Goal: Information Seeking & Learning: Learn about a topic

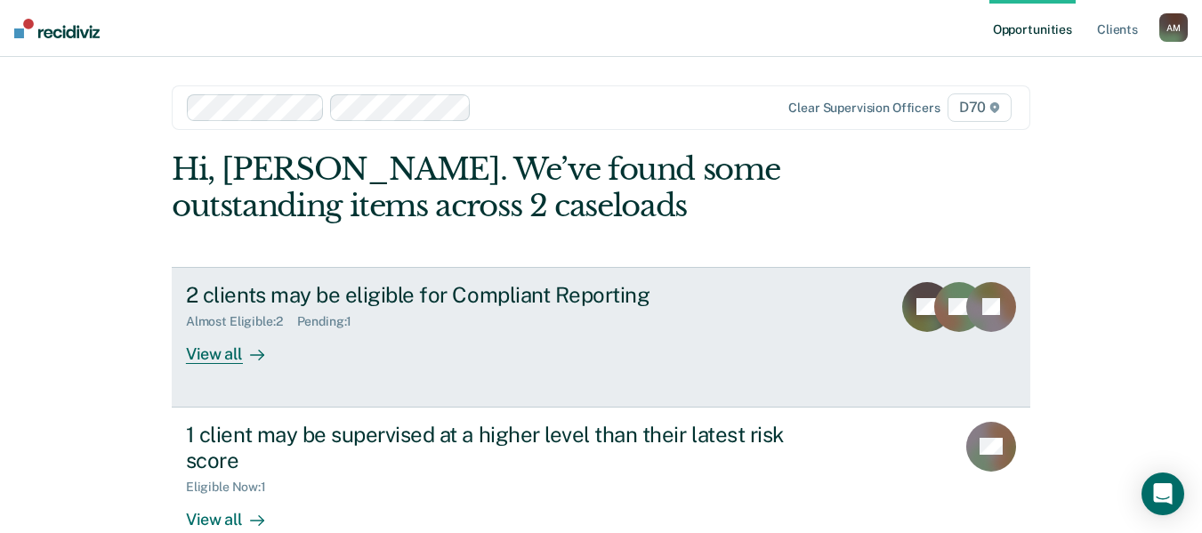
scroll to position [40, 0]
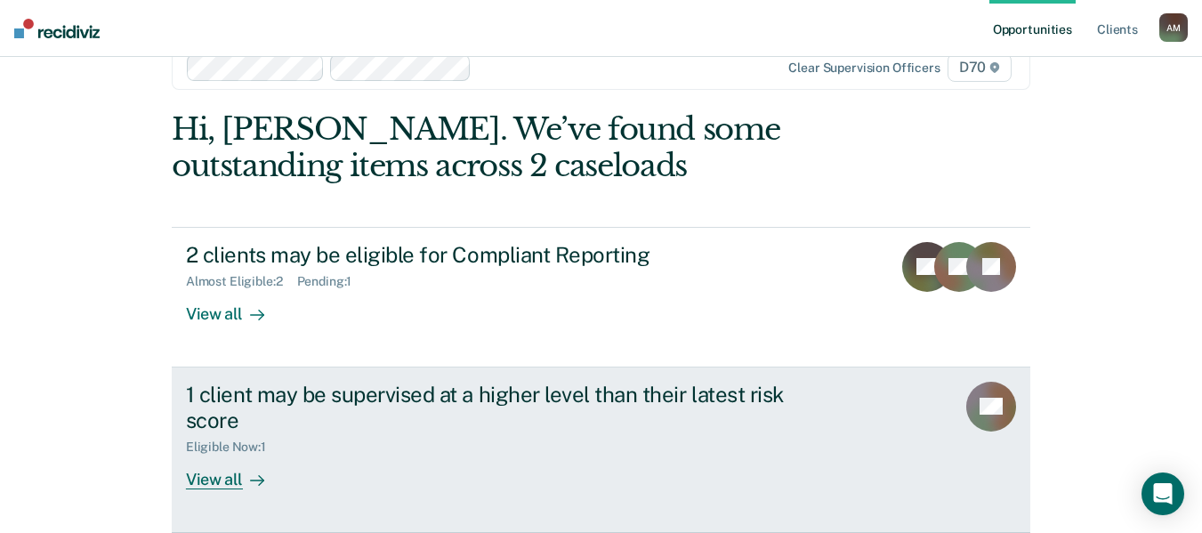
click at [244, 470] on div at bounding box center [253, 479] width 21 height 20
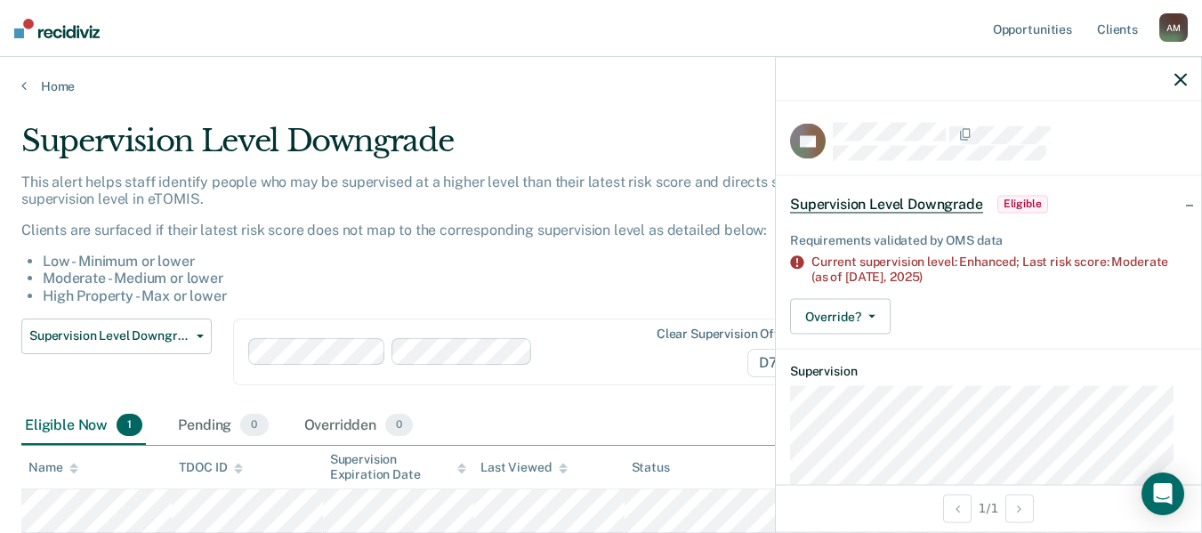
click at [556, 267] on li "Low - Minimum or lower" at bounding box center [483, 261] width 880 height 17
click at [1178, 80] on icon "button" at bounding box center [1180, 79] width 12 height 12
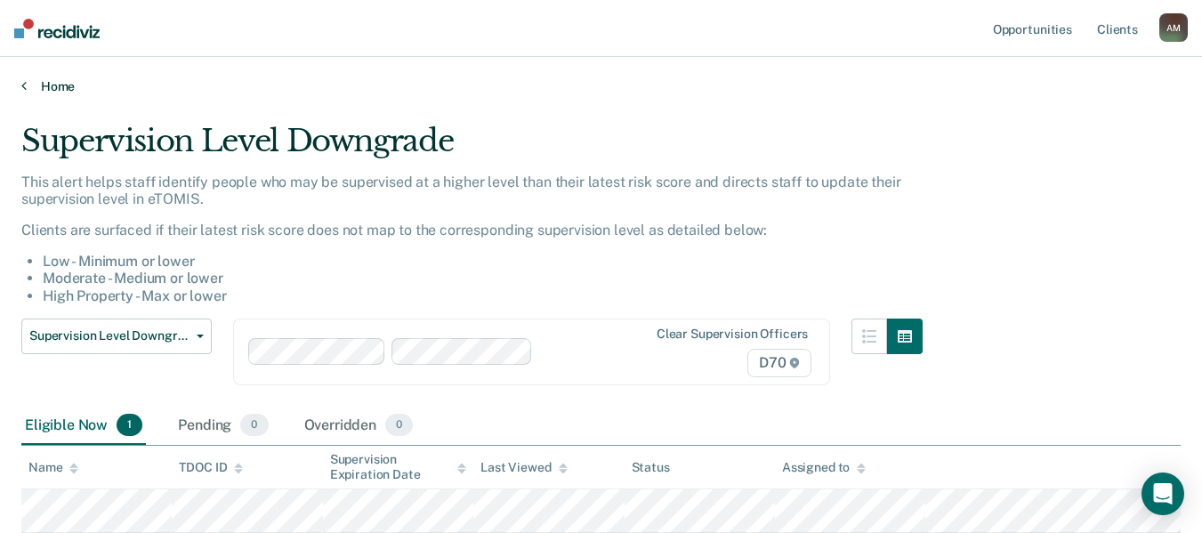
click at [54, 87] on link "Home" at bounding box center [600, 86] width 1159 height 16
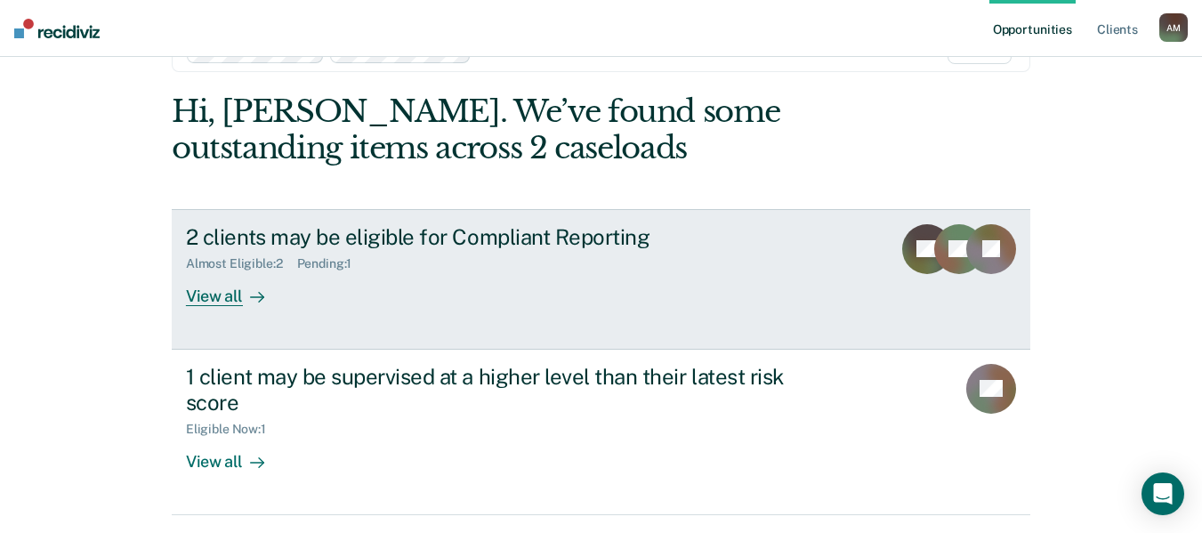
scroll to position [89, 0]
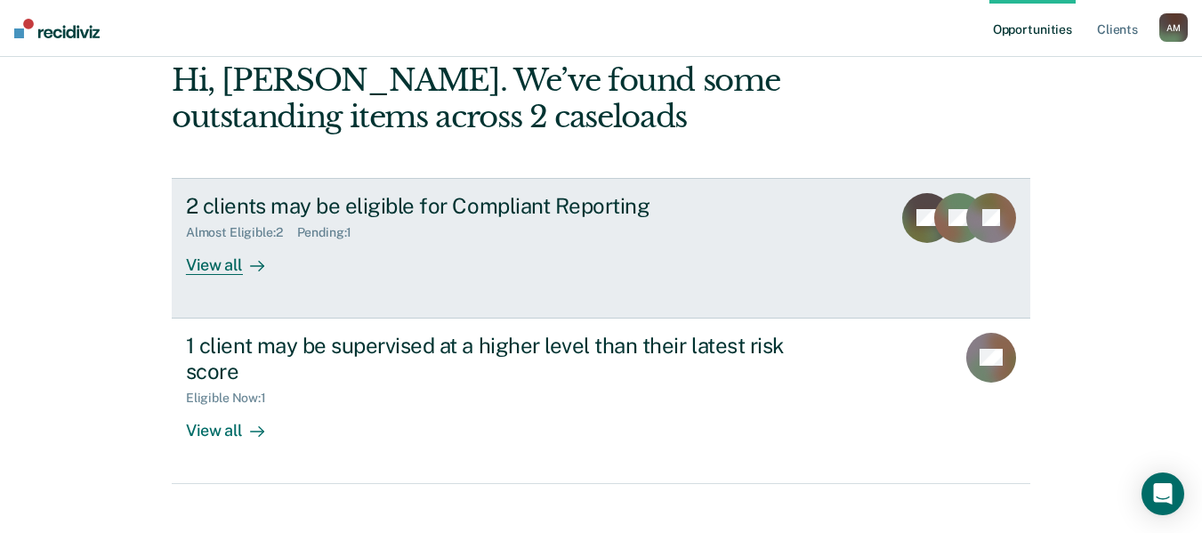
click at [221, 265] on div "View all" at bounding box center [236, 257] width 100 height 35
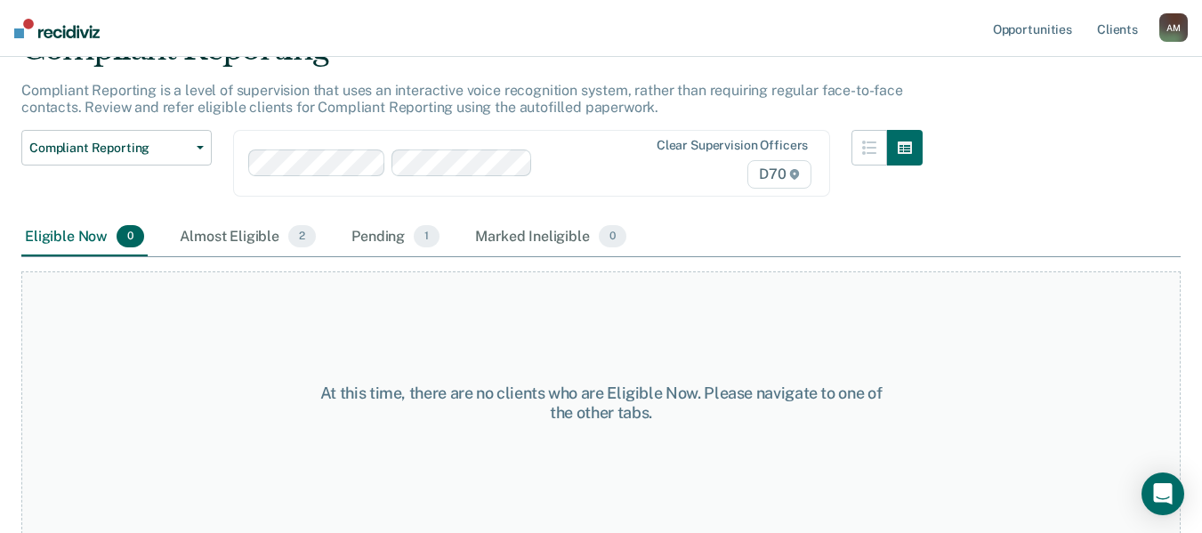
scroll to position [92, 0]
click at [229, 235] on div "Almost Eligible 2" at bounding box center [247, 236] width 143 height 39
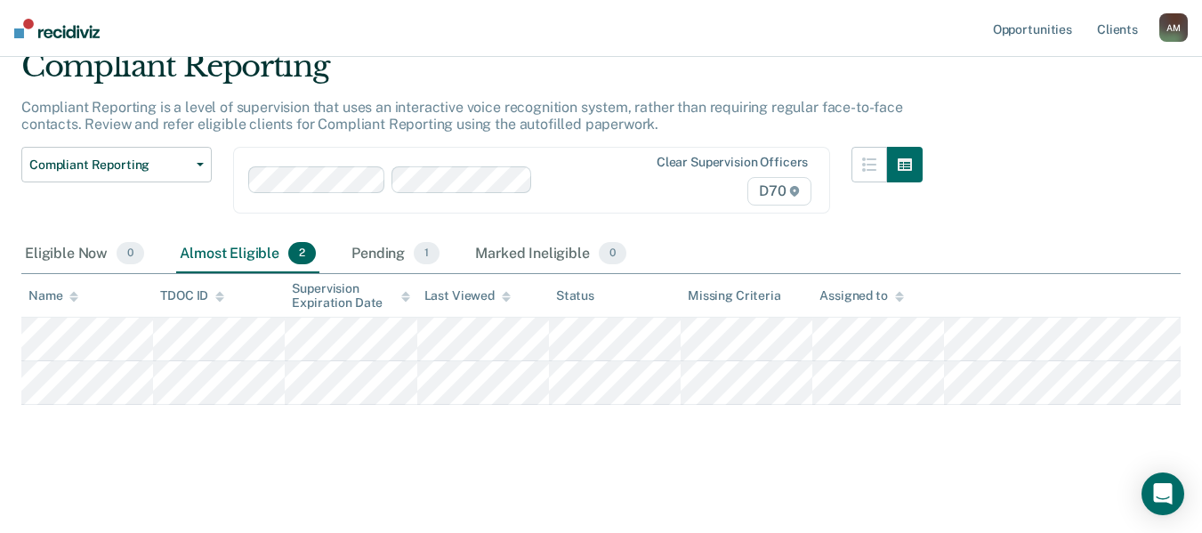
scroll to position [75, 0]
click at [371, 253] on div "Pending 1" at bounding box center [395, 254] width 95 height 39
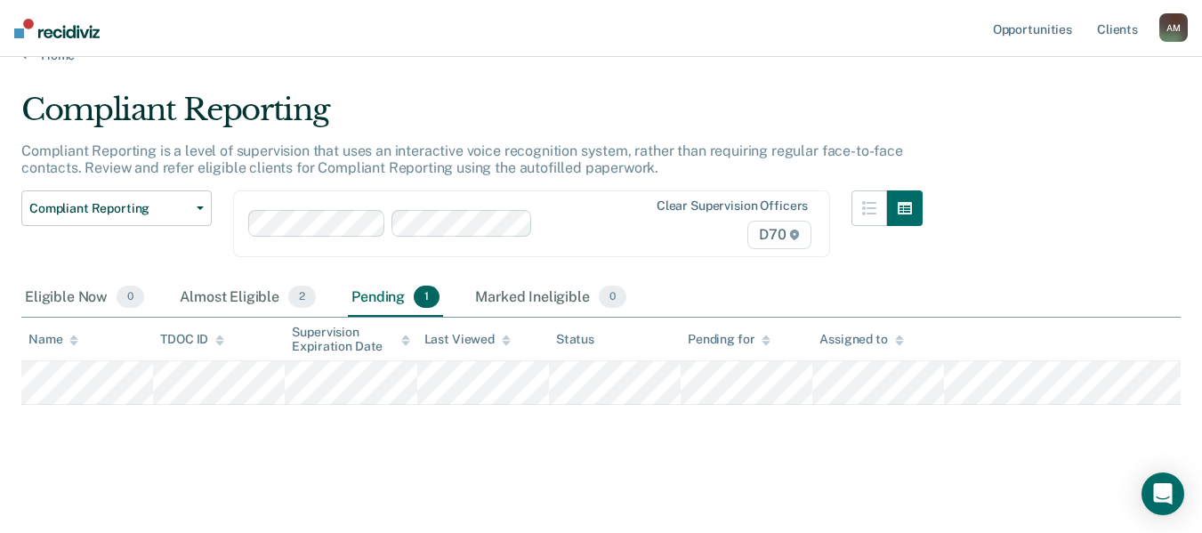
scroll to position [0, 0]
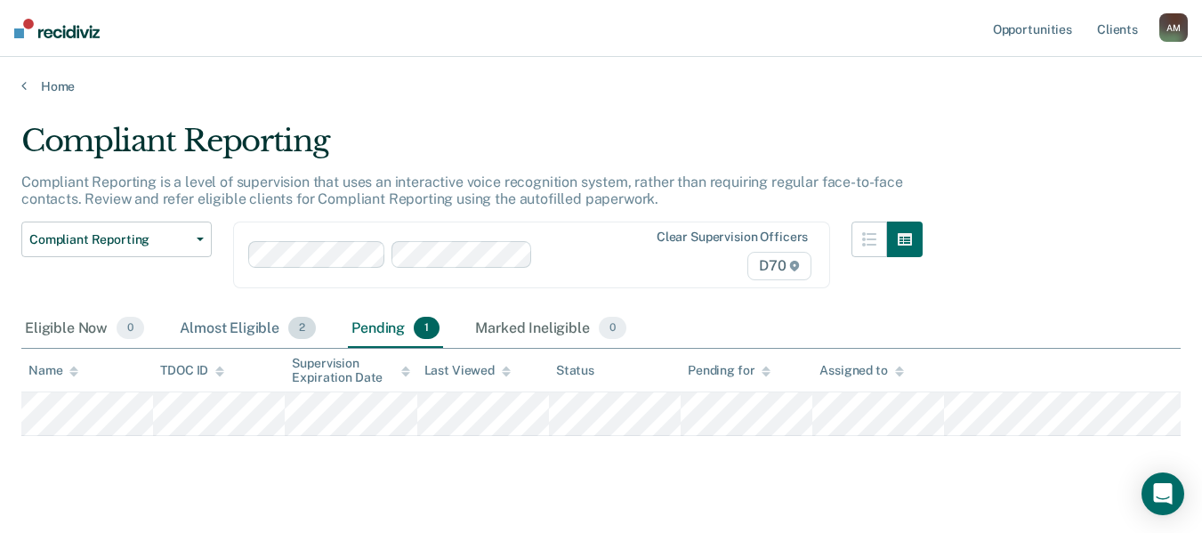
click at [254, 326] on div "Almost Eligible 2" at bounding box center [247, 328] width 143 height 39
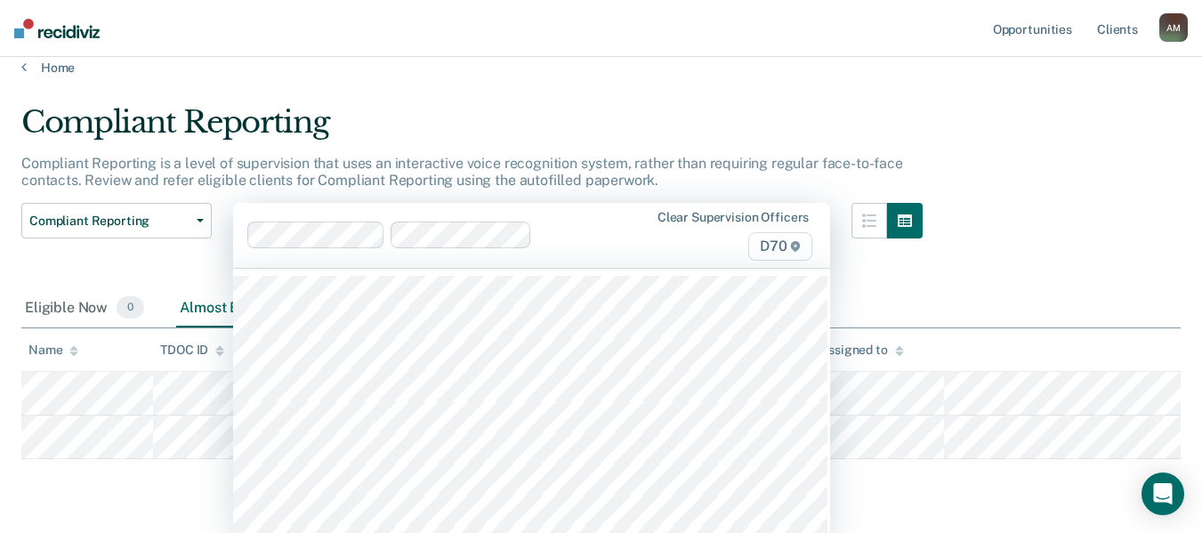
click at [475, 254] on div "Clear supervision officers D70" at bounding box center [531, 235] width 597 height 65
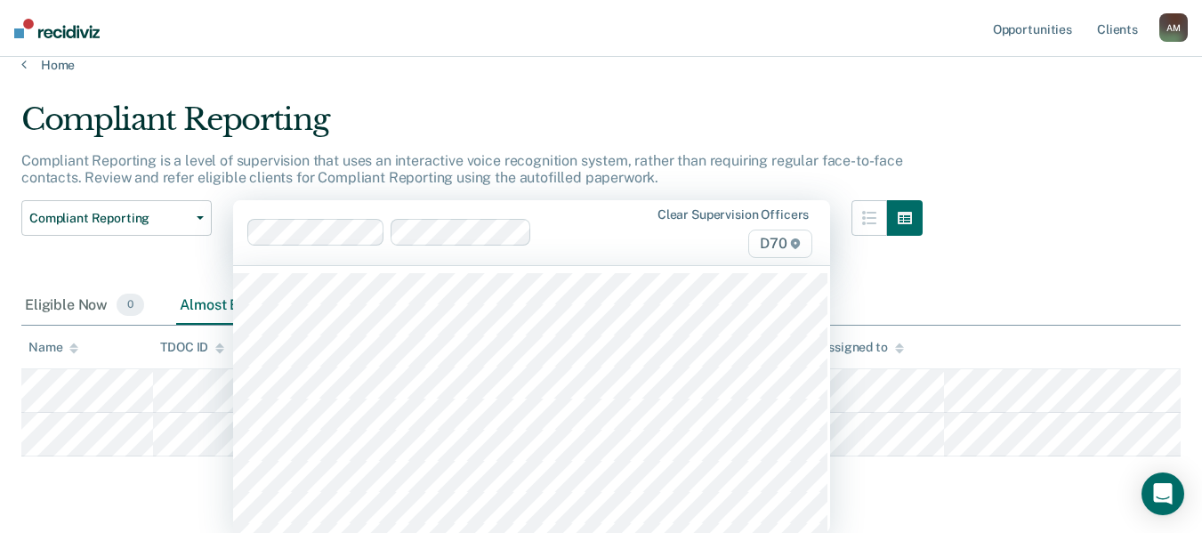
scroll to position [23, 0]
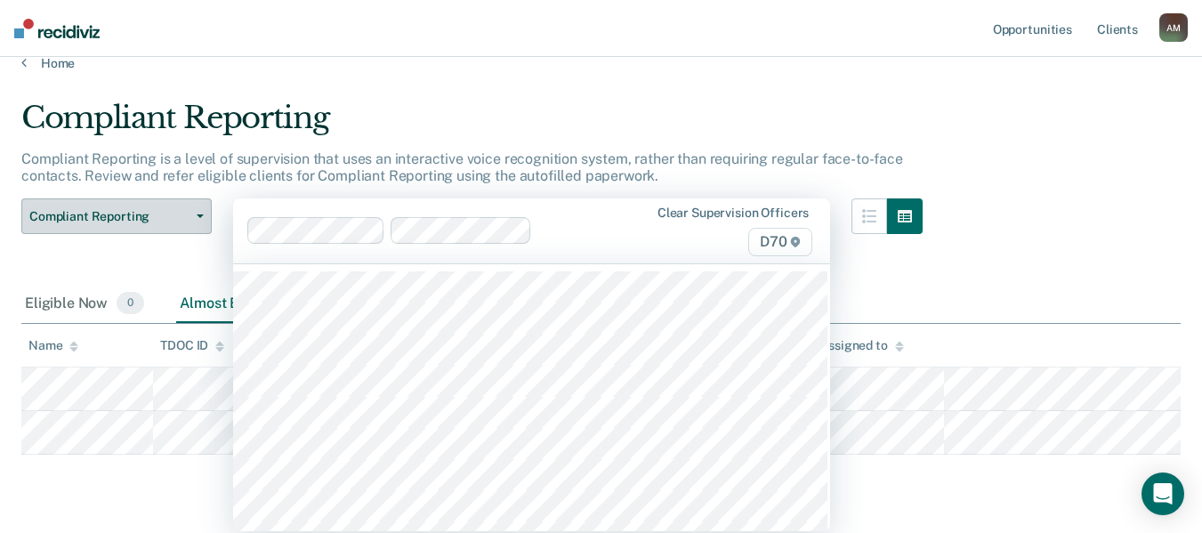
click at [201, 218] on button "Compliant Reporting" at bounding box center [116, 216] width 190 height 36
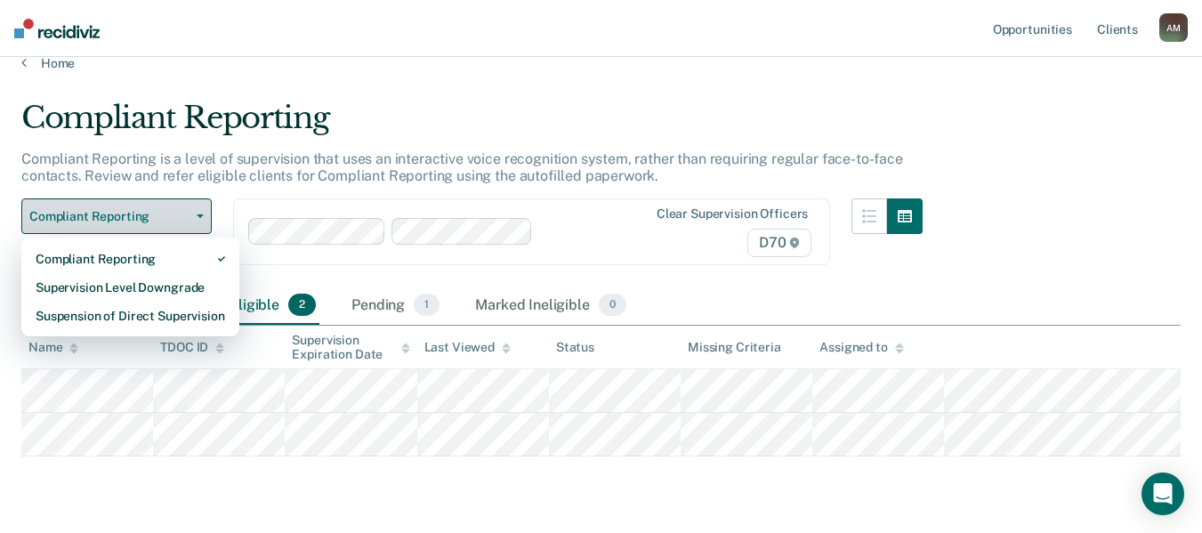
click at [197, 220] on button "Compliant Reporting" at bounding box center [116, 216] width 190 height 36
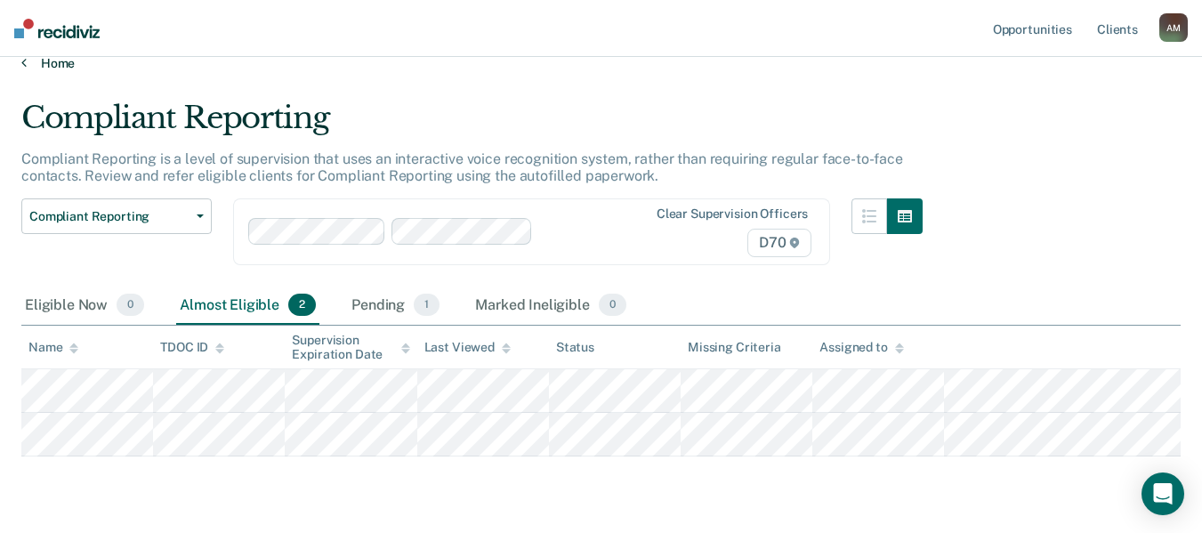
click at [59, 68] on link "Home" at bounding box center [600, 63] width 1159 height 16
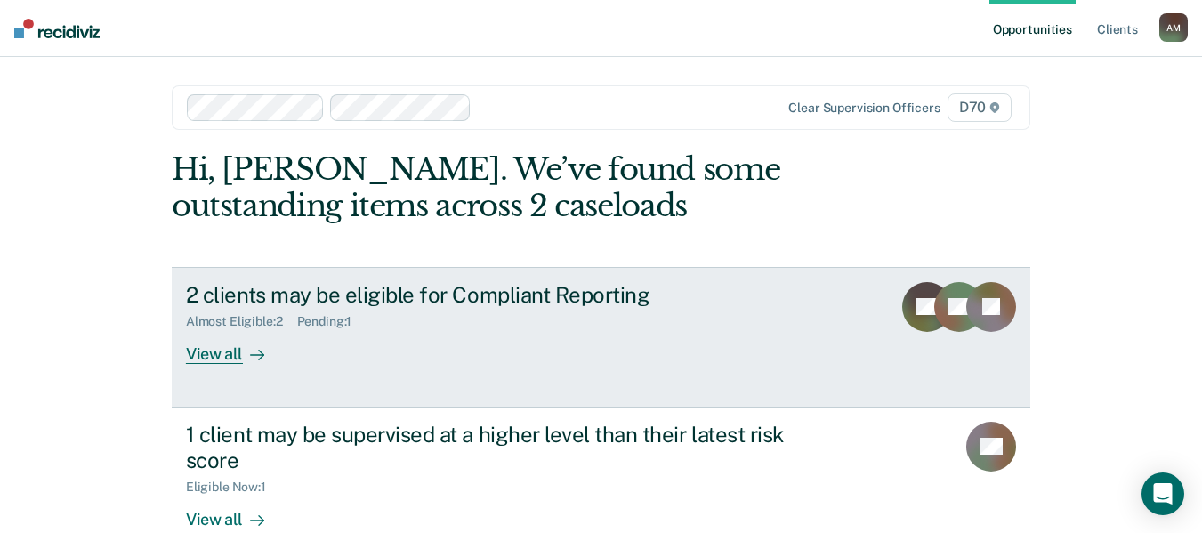
click at [205, 354] on div "View all" at bounding box center [236, 346] width 100 height 35
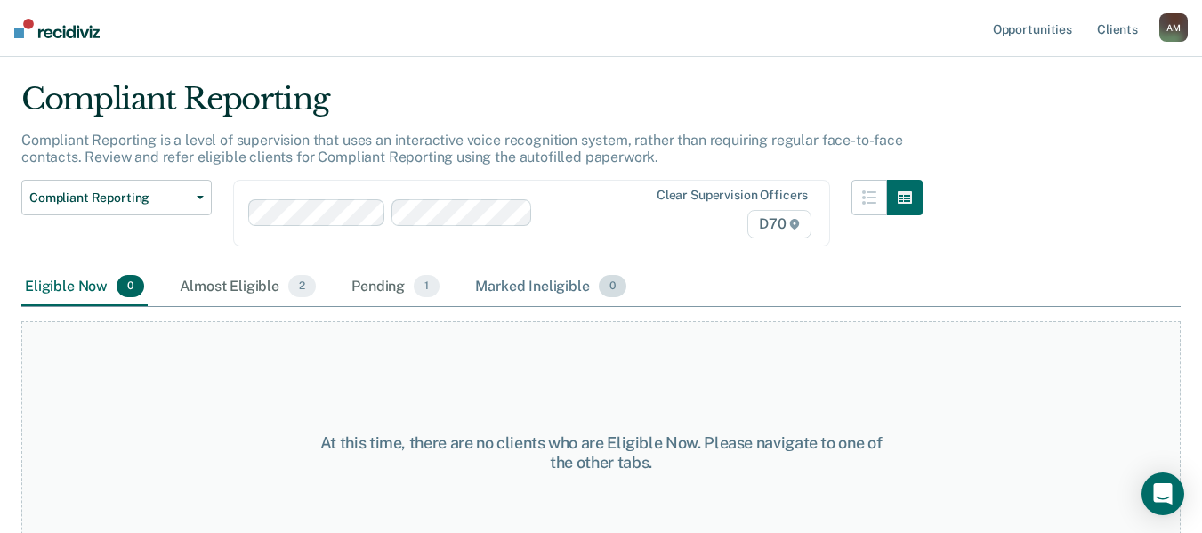
scroll to position [92, 0]
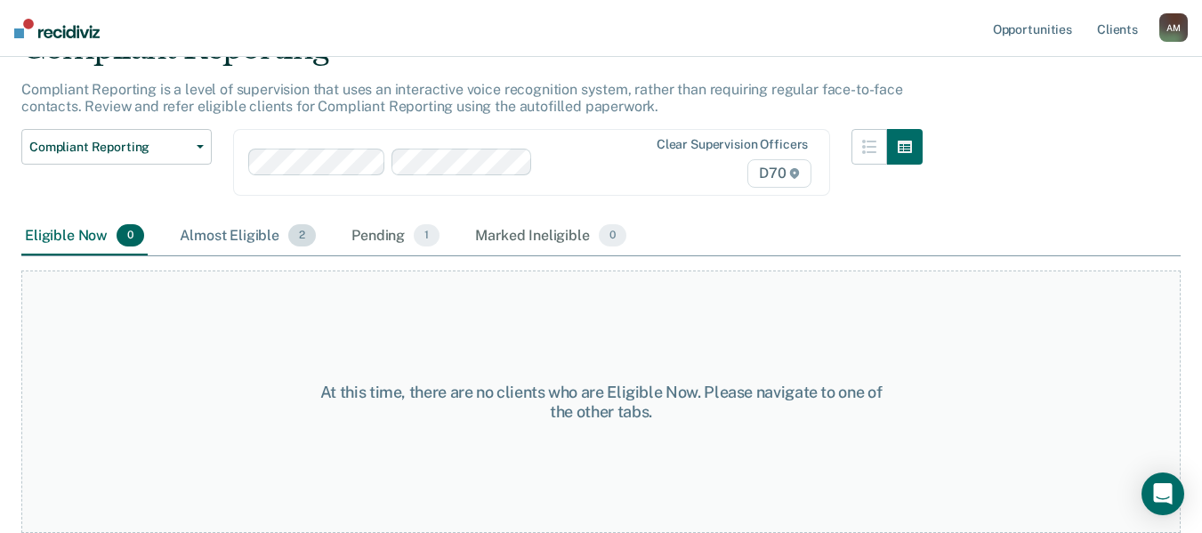
click at [257, 237] on div "Almost Eligible 2" at bounding box center [247, 236] width 143 height 39
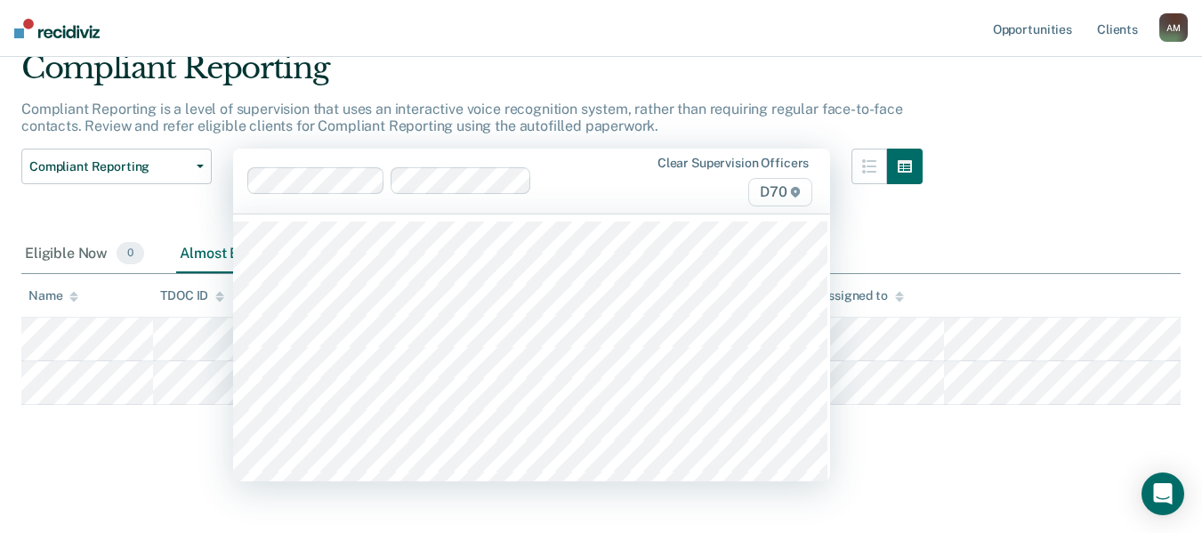
scroll to position [75, 0]
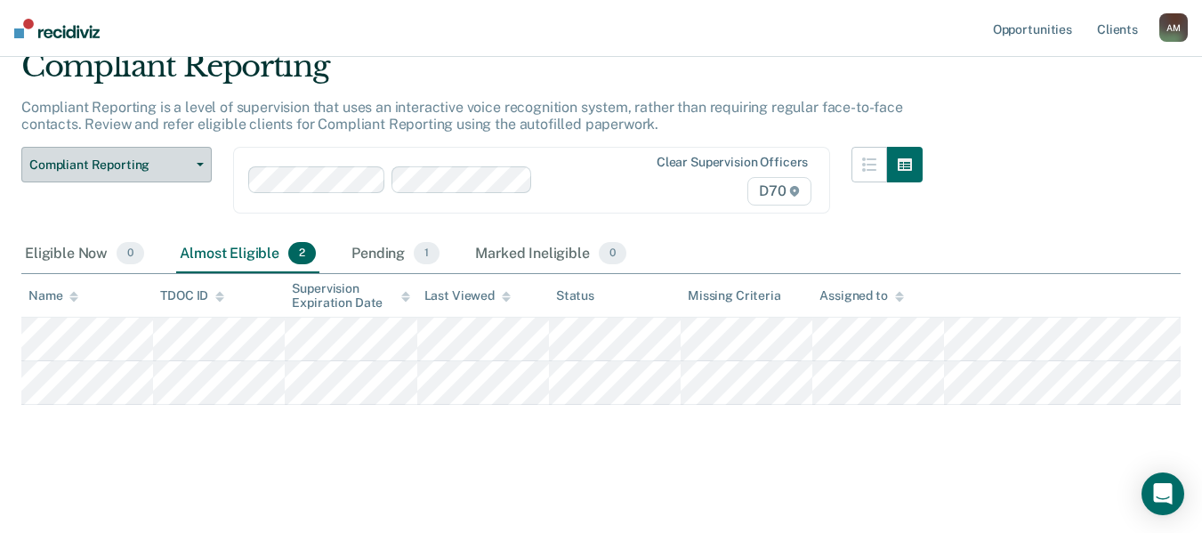
click at [123, 172] on span "Compliant Reporting" at bounding box center [109, 164] width 160 height 15
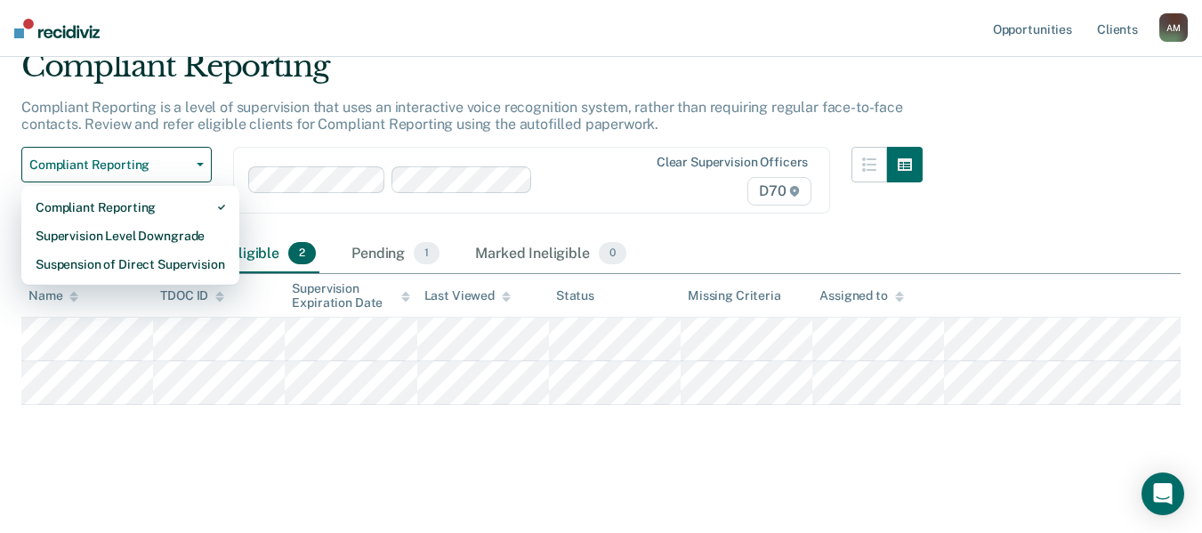
click at [347, 220] on div "Compliant Reporting Compliant Reporting Supervision Level Downgrade Suspension …" at bounding box center [471, 191] width 901 height 88
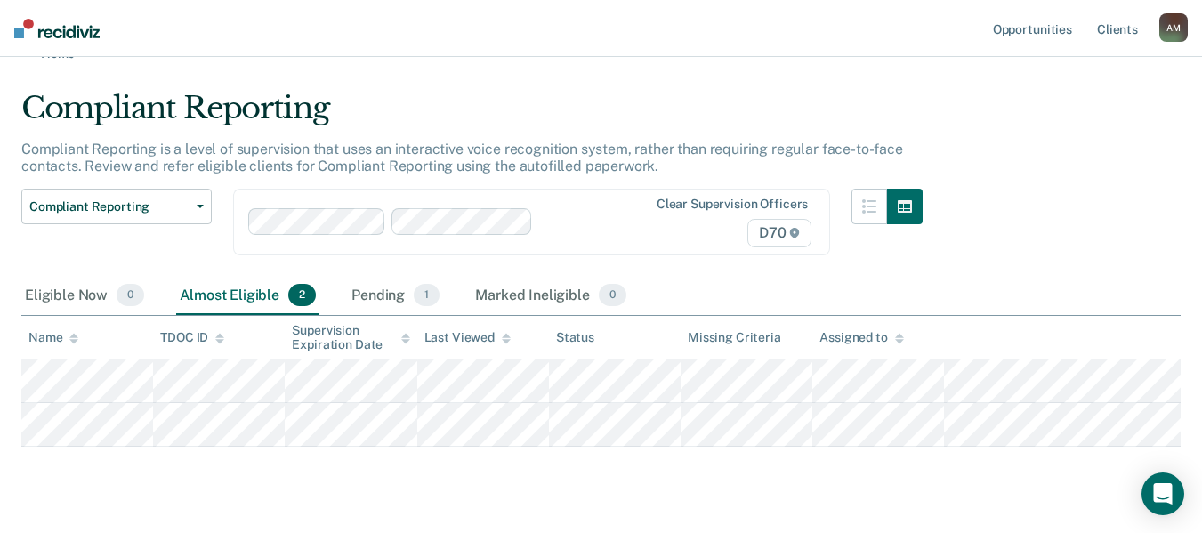
scroll to position [0, 0]
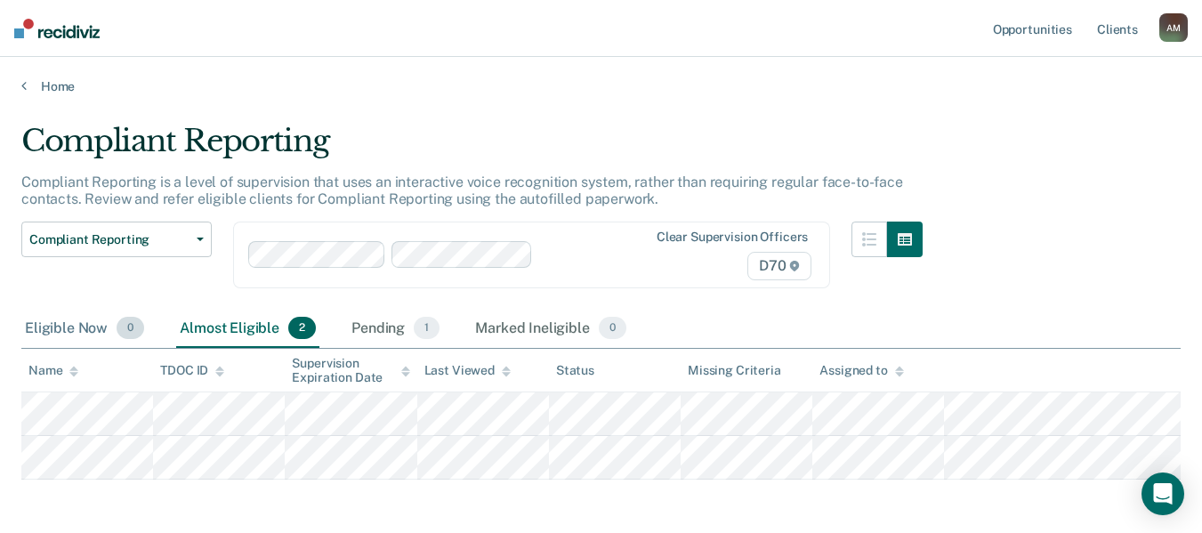
click at [94, 321] on div "Eligible Now 0" at bounding box center [84, 328] width 126 height 39
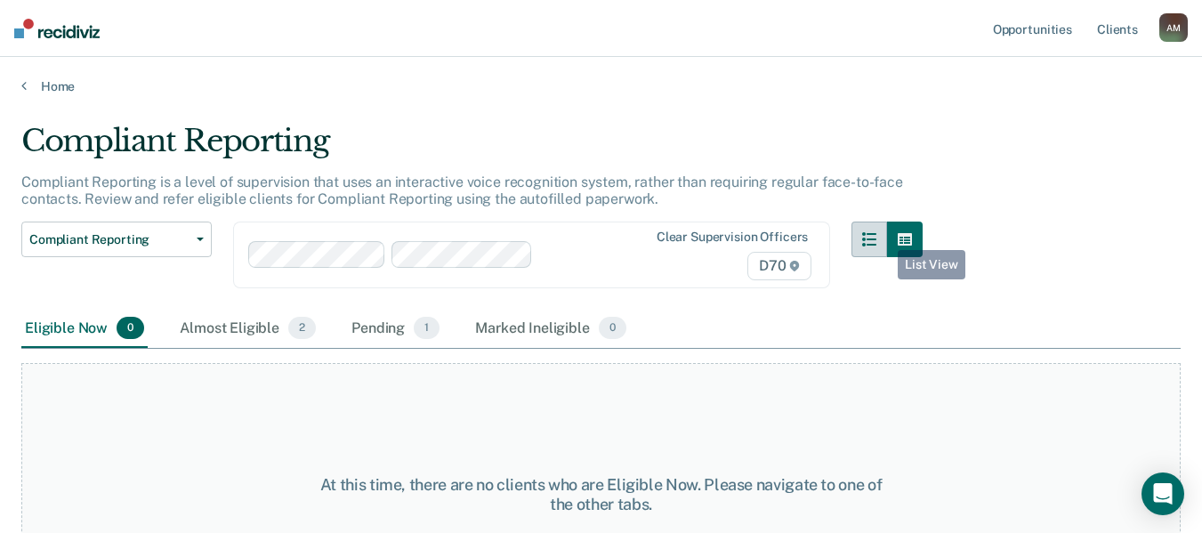
click at [876, 236] on icon "button" at bounding box center [869, 239] width 14 height 14
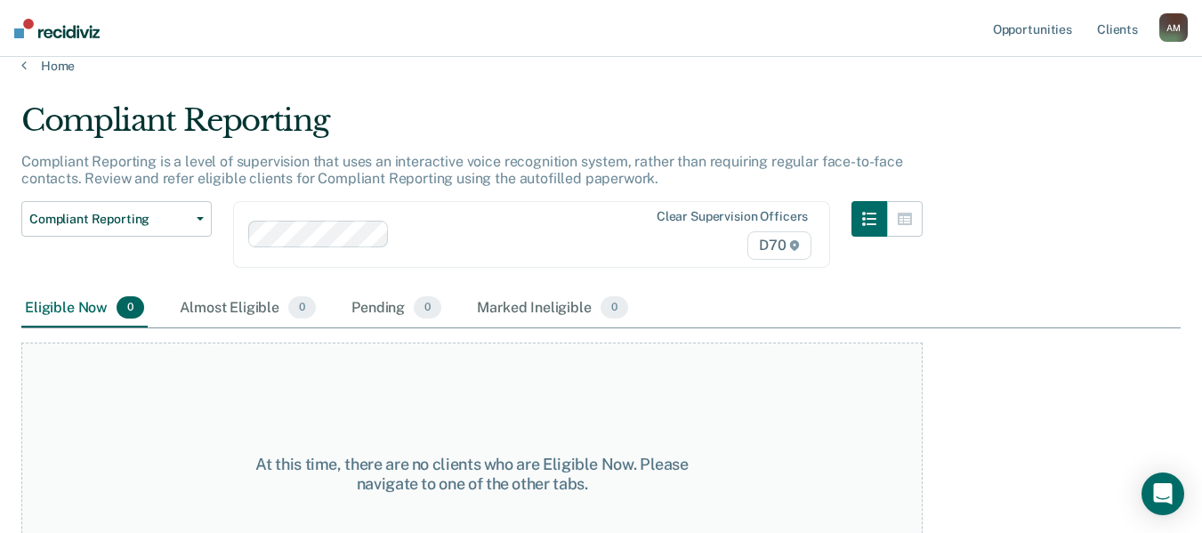
click at [510, 240] on div "Clear supervision officers D70" at bounding box center [531, 234] width 597 height 67
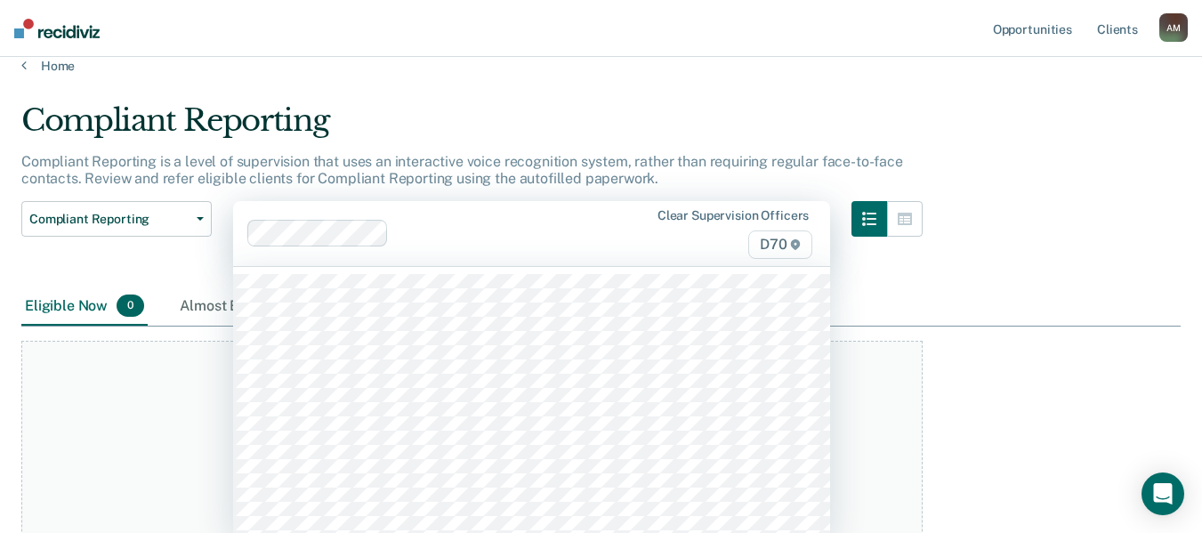
scroll to position [23, 0]
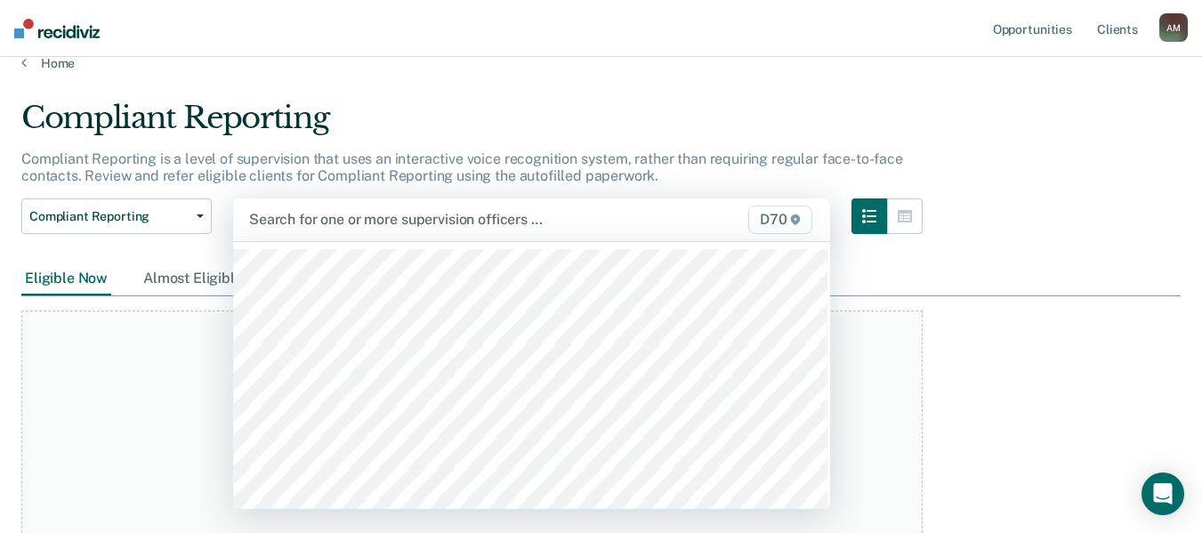
click at [377, 213] on div at bounding box center [446, 219] width 394 height 20
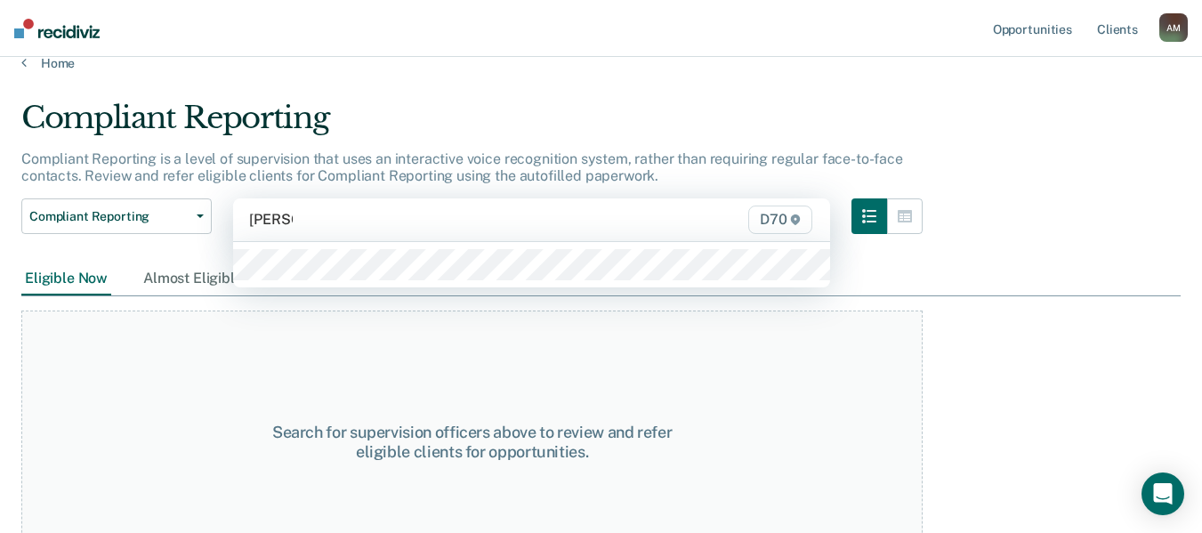
type input "[PERSON_NAME]"
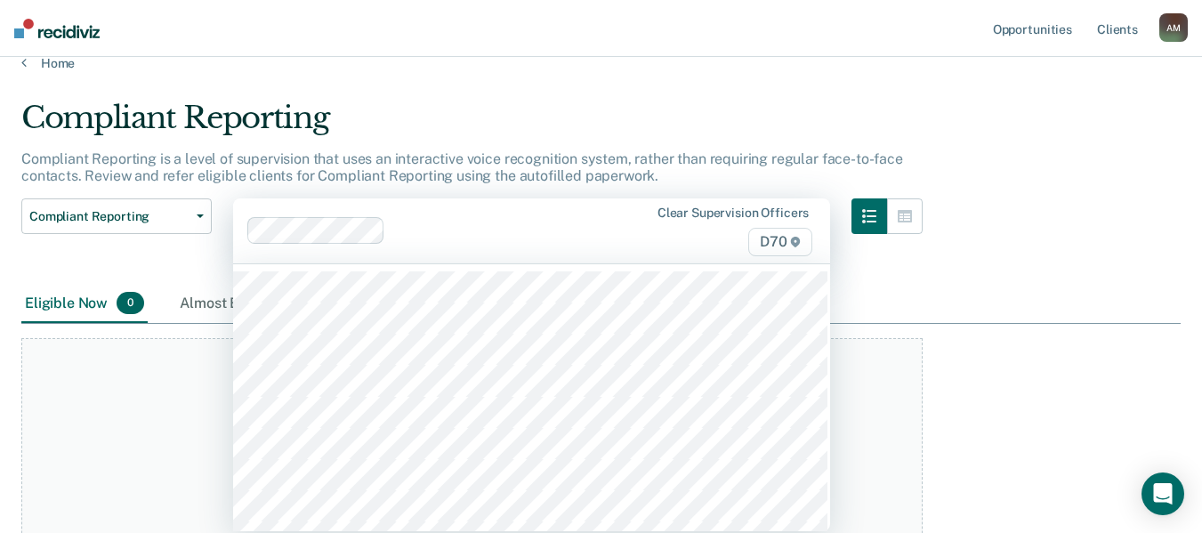
click at [430, 227] on div at bounding box center [517, 231] width 251 height 20
type input "Rou"
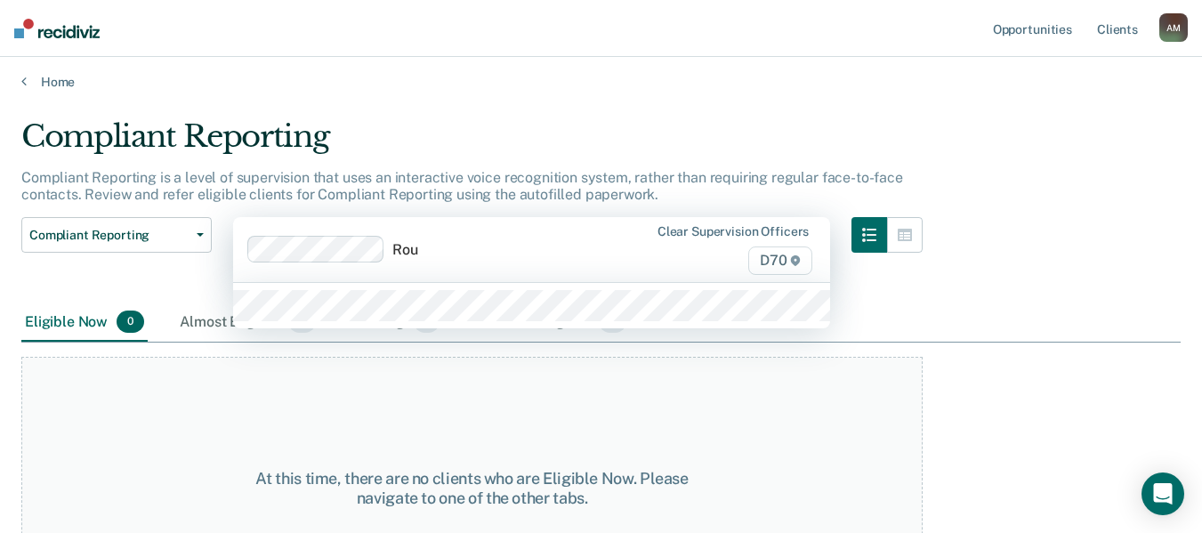
scroll to position [0, 0]
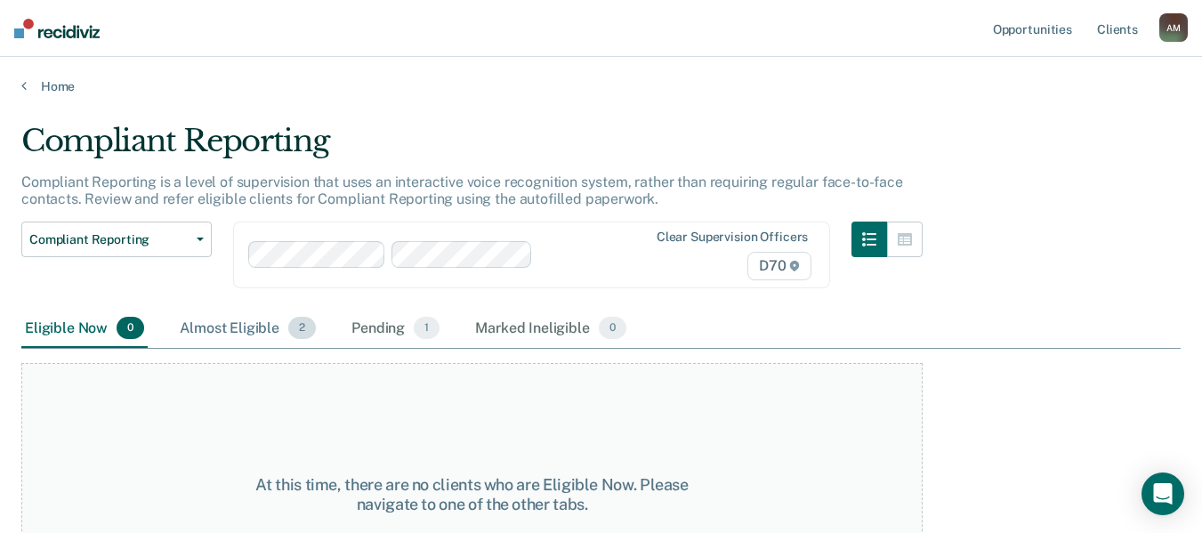
click at [254, 334] on div "Almost Eligible 2" at bounding box center [247, 328] width 143 height 39
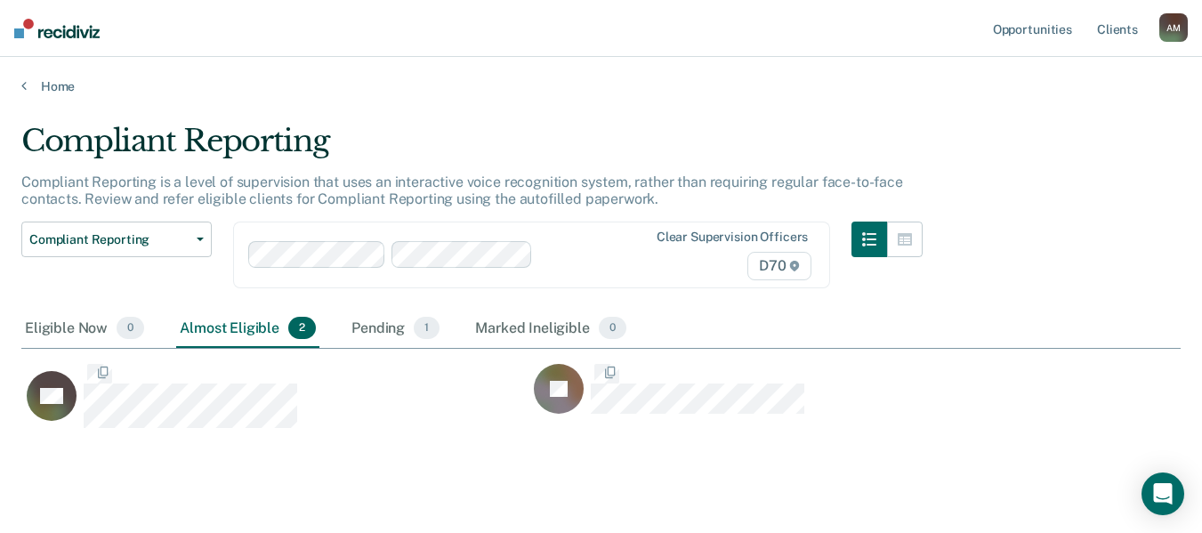
scroll to position [293, 1145]
click at [103, 323] on div "Eligible Now 0" at bounding box center [84, 328] width 126 height 39
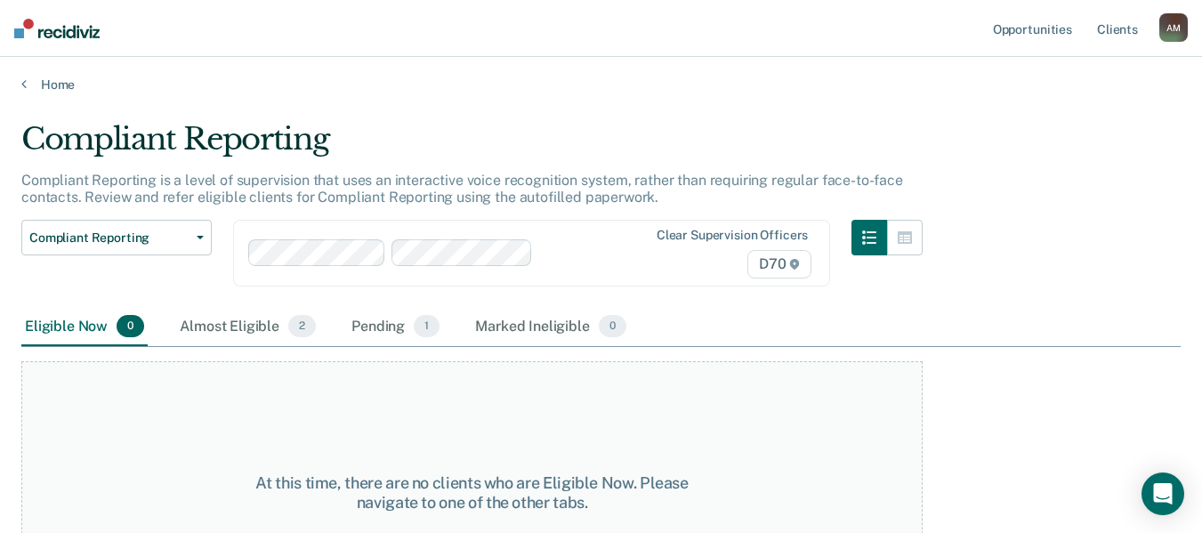
scroll to position [0, 0]
click at [60, 83] on link "Home" at bounding box center [600, 86] width 1159 height 16
